Goal: Task Accomplishment & Management: Manage account settings

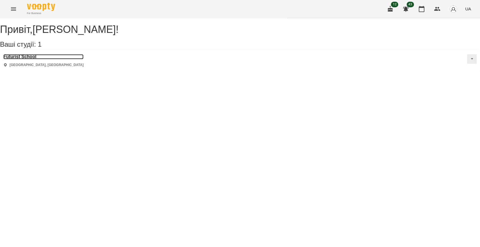
click at [15, 59] on h3 "Futurist School" at bounding box center [43, 56] width 80 height 5
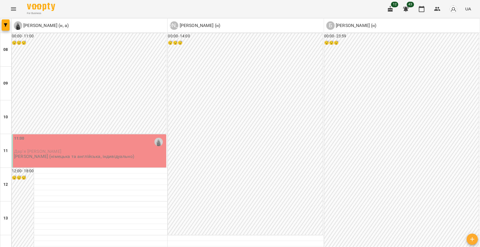
scroll to position [281, 0]
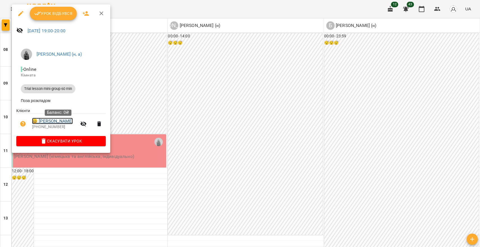
click at [53, 121] on link "😀 Єрмоленко Михайло" at bounding box center [52, 121] width 41 height 7
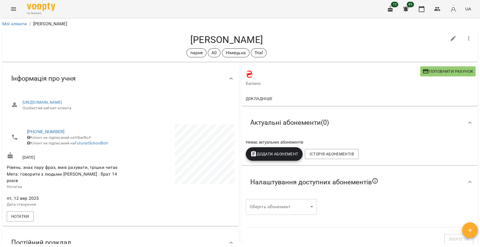
click at [450, 37] on icon "button" at bounding box center [452, 38] width 5 height 5
select select "**"
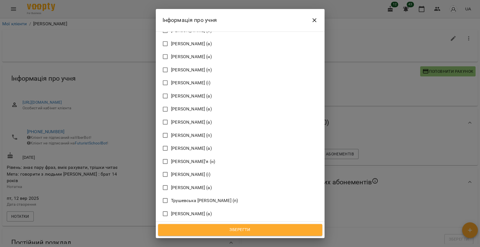
scroll to position [1202, 0]
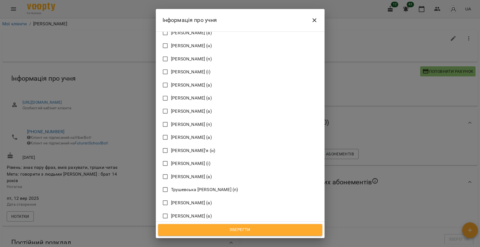
click at [192, 230] on span "Зберегти" at bounding box center [240, 229] width 152 height 7
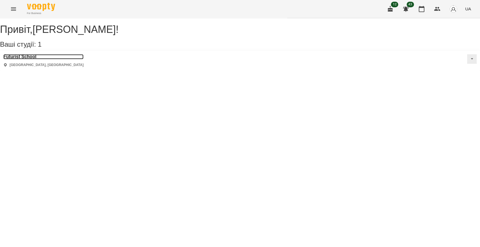
click at [37, 59] on h3 "Futurist School" at bounding box center [43, 56] width 80 height 5
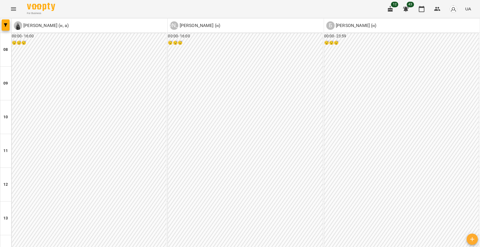
scroll to position [329, 0]
type input "**********"
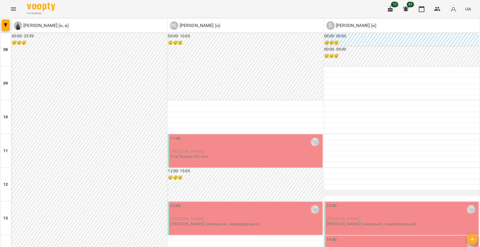
scroll to position [94, 0]
click at [339, 203] on div "13:00 [PERSON_NAME] (н)" at bounding box center [401, 209] width 151 height 13
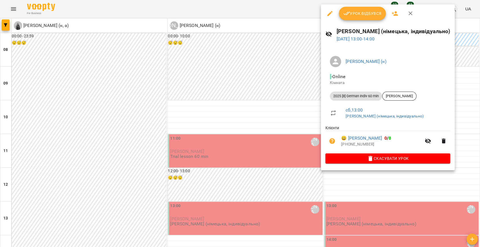
click at [272, 159] on div at bounding box center [240, 123] width 480 height 247
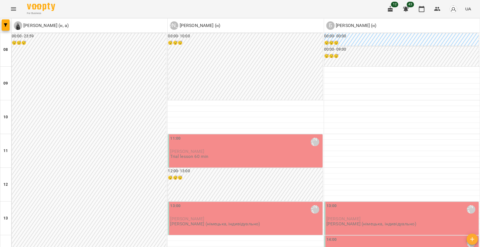
scroll to position [0, 0]
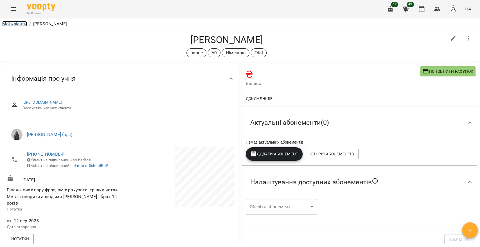
click at [18, 24] on link "Мої клієнти" at bounding box center [14, 23] width 25 height 5
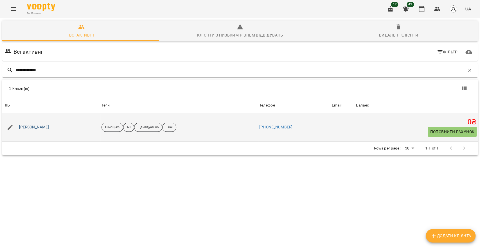
type input "**********"
click at [45, 125] on link "[PERSON_NAME]" at bounding box center [34, 127] width 30 height 6
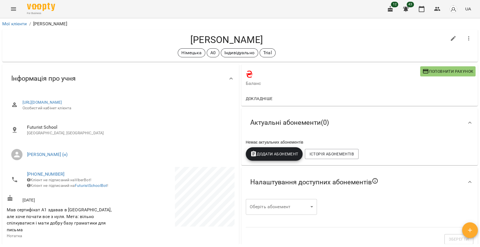
click at [450, 34] on button "button" at bounding box center [452, 38] width 13 height 13
select select "**"
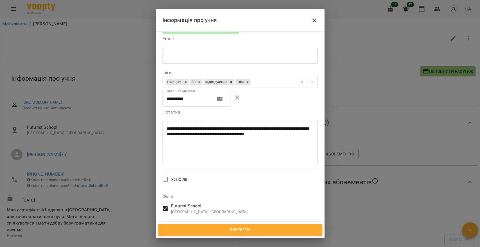
scroll to position [218, 0]
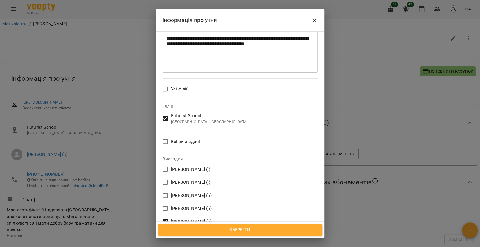
click at [313, 22] on icon "Close" at bounding box center [314, 20] width 7 height 7
